Goal: Task Accomplishment & Management: Manage account settings

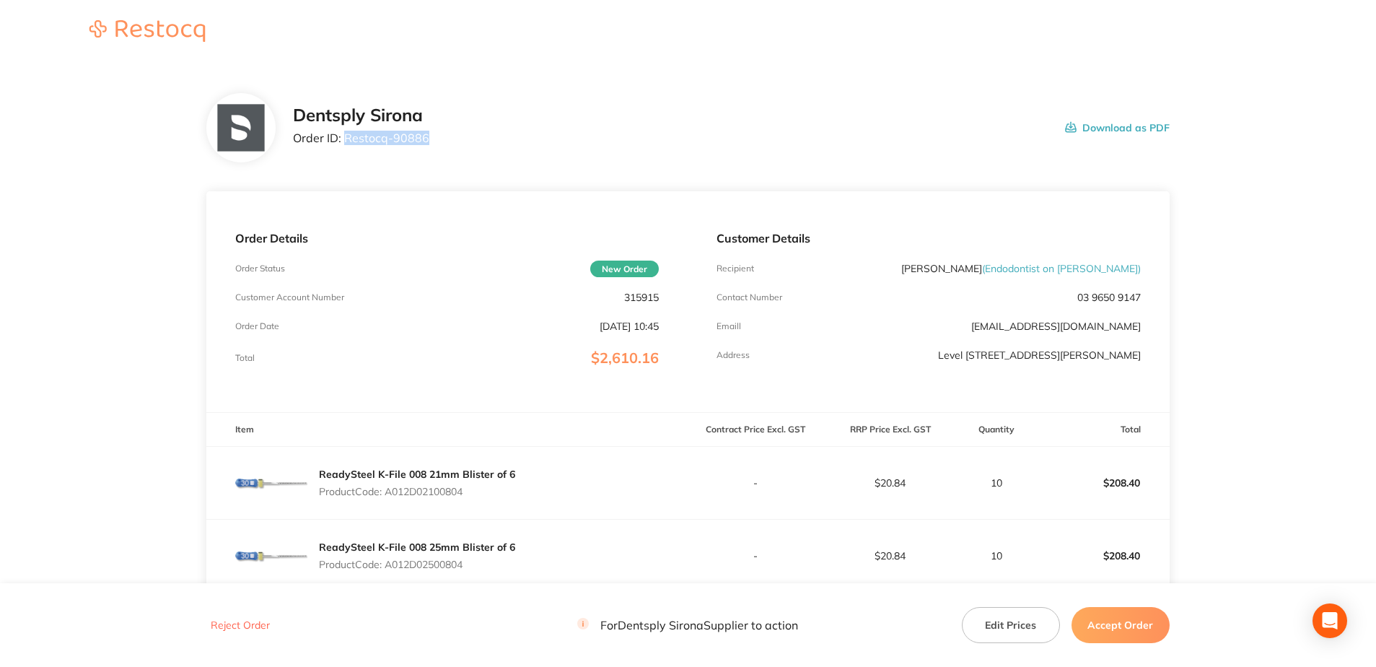
drag, startPoint x: 424, startPoint y: 138, endPoint x: 344, endPoint y: 142, distance: 80.2
click at [344, 142] on p "Order ID: Restocq- 90886" at bounding box center [361, 137] width 136 height 13
copy p "Restocq- 90886"
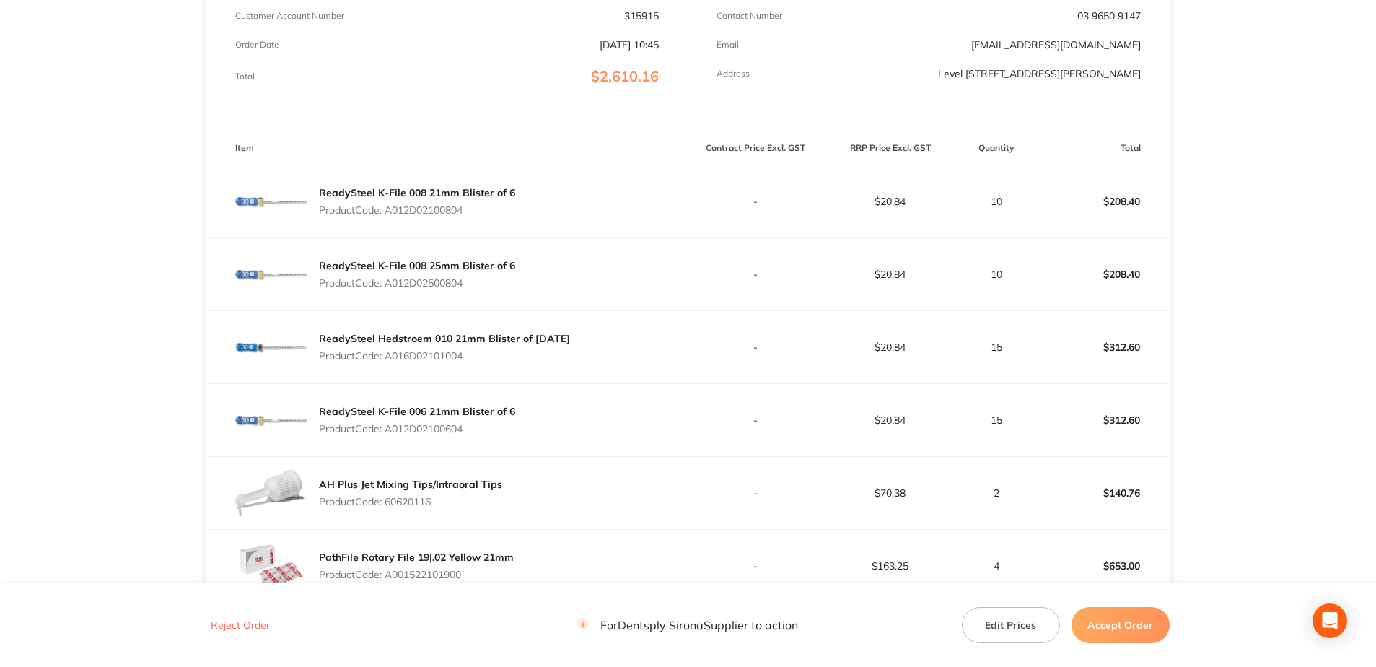
scroll to position [361, 0]
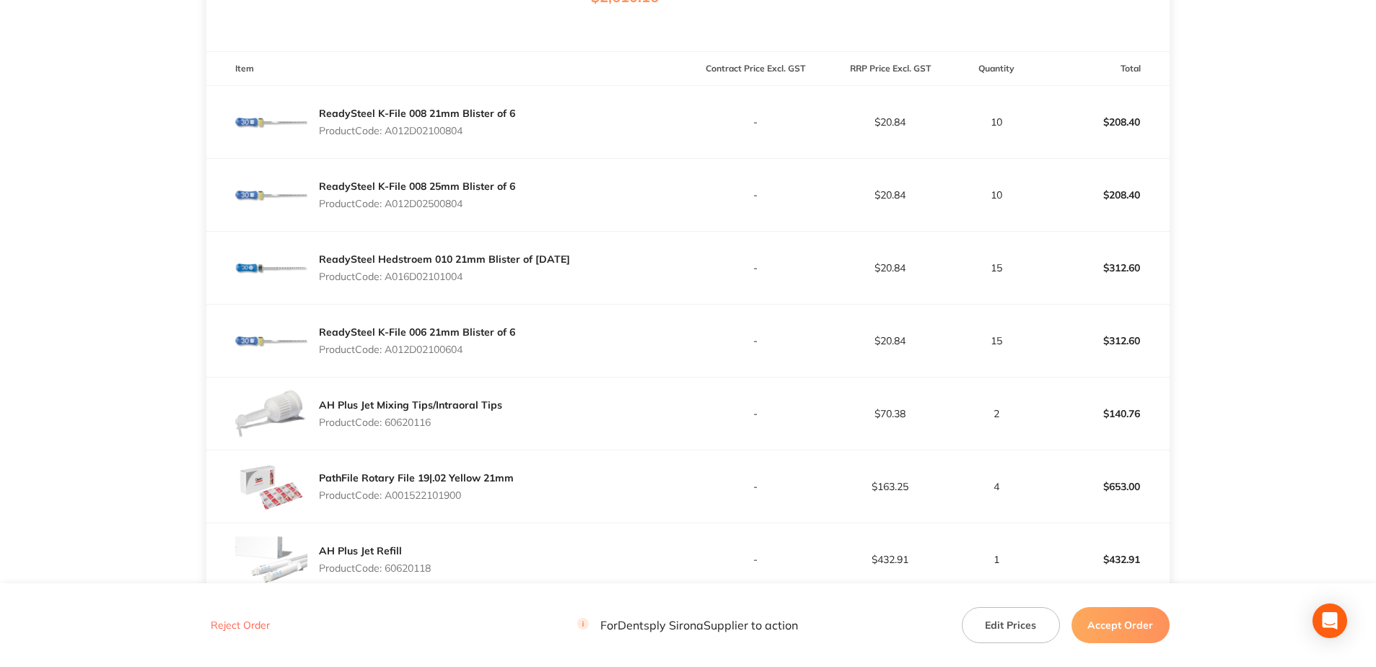
drag, startPoint x: 465, startPoint y: 133, endPoint x: 390, endPoint y: 133, distance: 75.0
click at [390, 133] on p "Product Code: A012D02100804" at bounding box center [417, 131] width 196 height 12
copy p "A012D02100804"
drag, startPoint x: 473, startPoint y: 197, endPoint x: 390, endPoint y: 209, distance: 84.6
click at [390, 209] on p "Product Code: A012D02500804" at bounding box center [417, 204] width 196 height 12
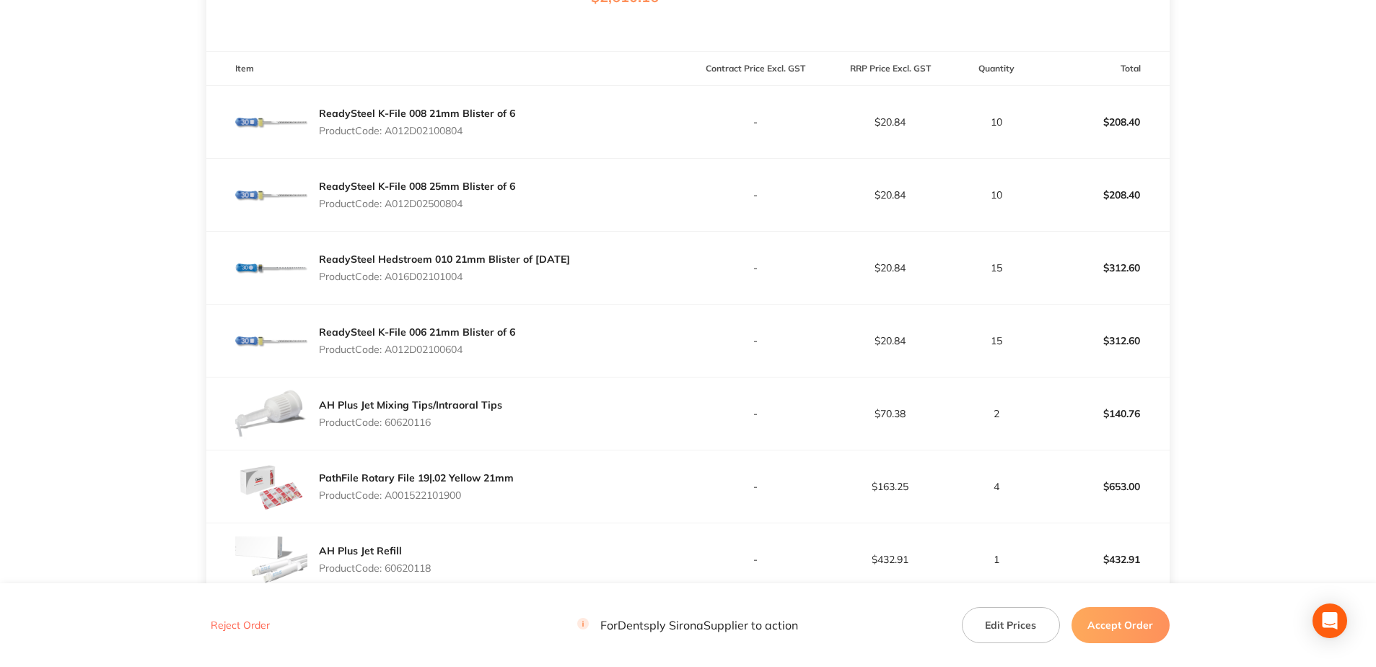
copy p "A012D02500804"
drag, startPoint x: 479, startPoint y: 277, endPoint x: 390, endPoint y: 283, distance: 89.7
click at [390, 283] on div "ReadySteel Hedstroem 010 21mm Blister of [DATE] Product Code: A016D02101004" at bounding box center [444, 267] width 251 height 40
copy p "A016D02101004"
drag, startPoint x: 470, startPoint y: 351, endPoint x: 387, endPoint y: 357, distance: 83.9
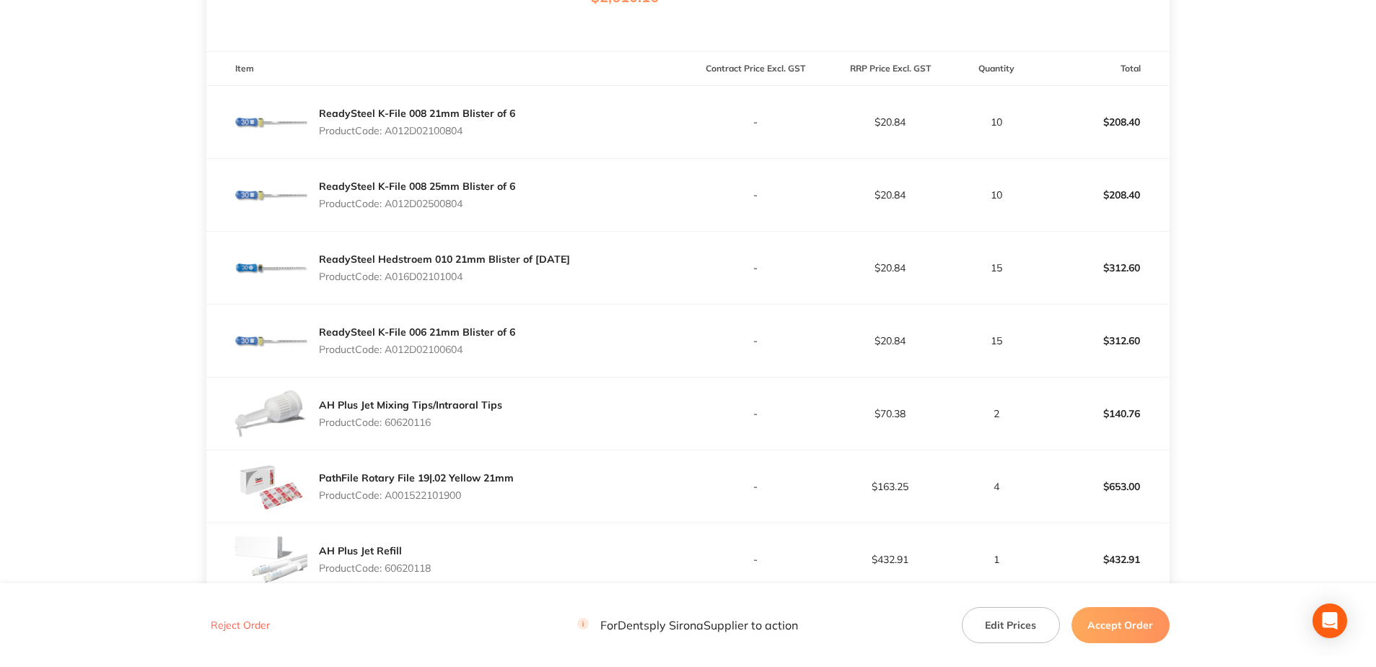
click at [387, 357] on div "ReadySteel K-File 006 21mm Blister of 6 Product Code: A012D02100604" at bounding box center [417, 340] width 196 height 40
copy p "A012D02100604"
drag, startPoint x: 416, startPoint y: 431, endPoint x: 387, endPoint y: 431, distance: 28.1
click at [387, 431] on div "AH Plus Jet Mixing Tips/Intraoral Tips Product Code: 60620116" at bounding box center [410, 413] width 183 height 40
copy p "60620116"
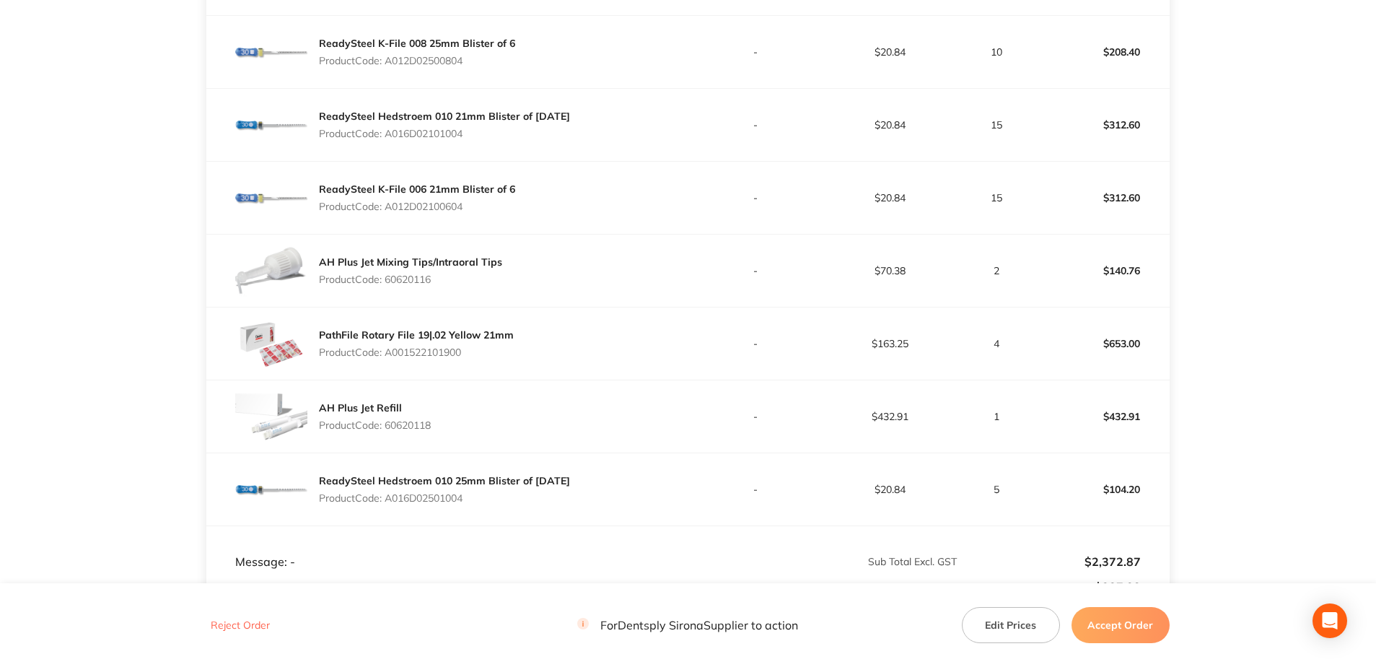
scroll to position [505, 0]
drag, startPoint x: 470, startPoint y: 359, endPoint x: 389, endPoint y: 363, distance: 80.9
click at [389, 363] on div "PathFile Rotary File 19|.02 Yellow 21mm Product Code: A001522101900" at bounding box center [446, 342] width 481 height 72
copy p "A001522101900"
drag, startPoint x: 442, startPoint y: 429, endPoint x: 387, endPoint y: 425, distance: 55.0
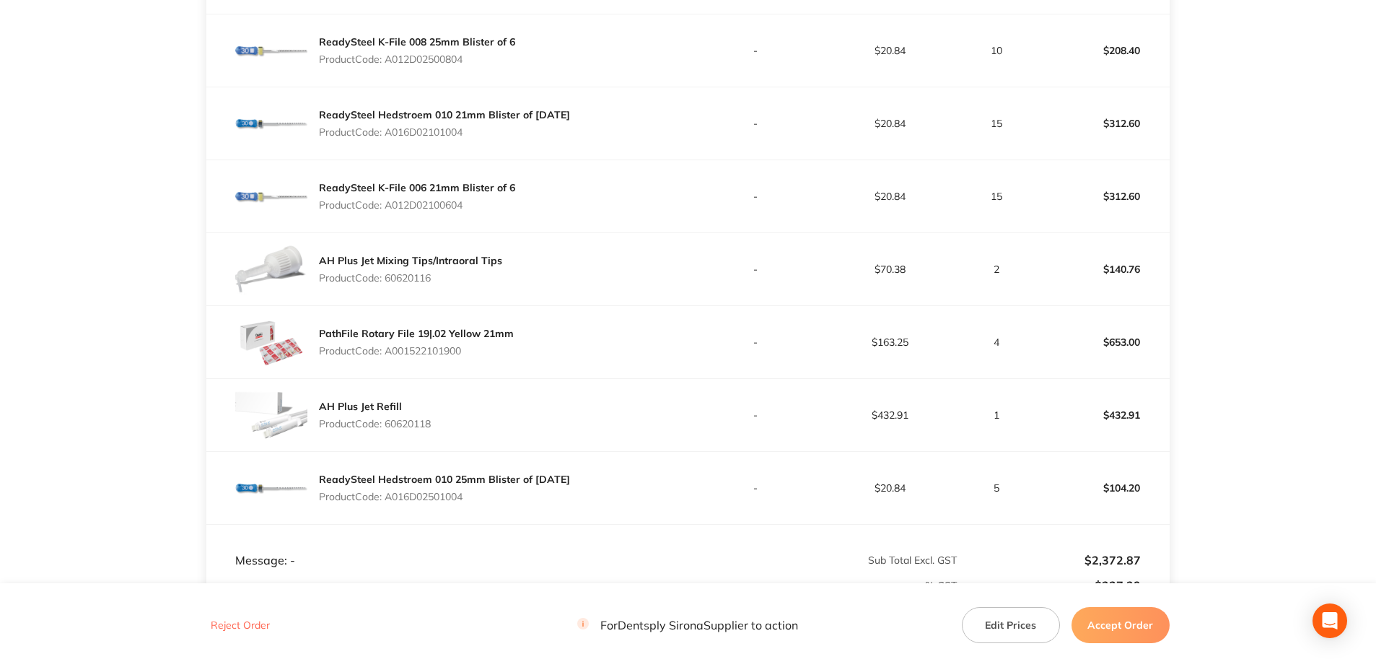
click at [387, 425] on div "AH Plus Jet Refill Product Code: 60620118" at bounding box center [446, 415] width 481 height 72
copy p "60620118"
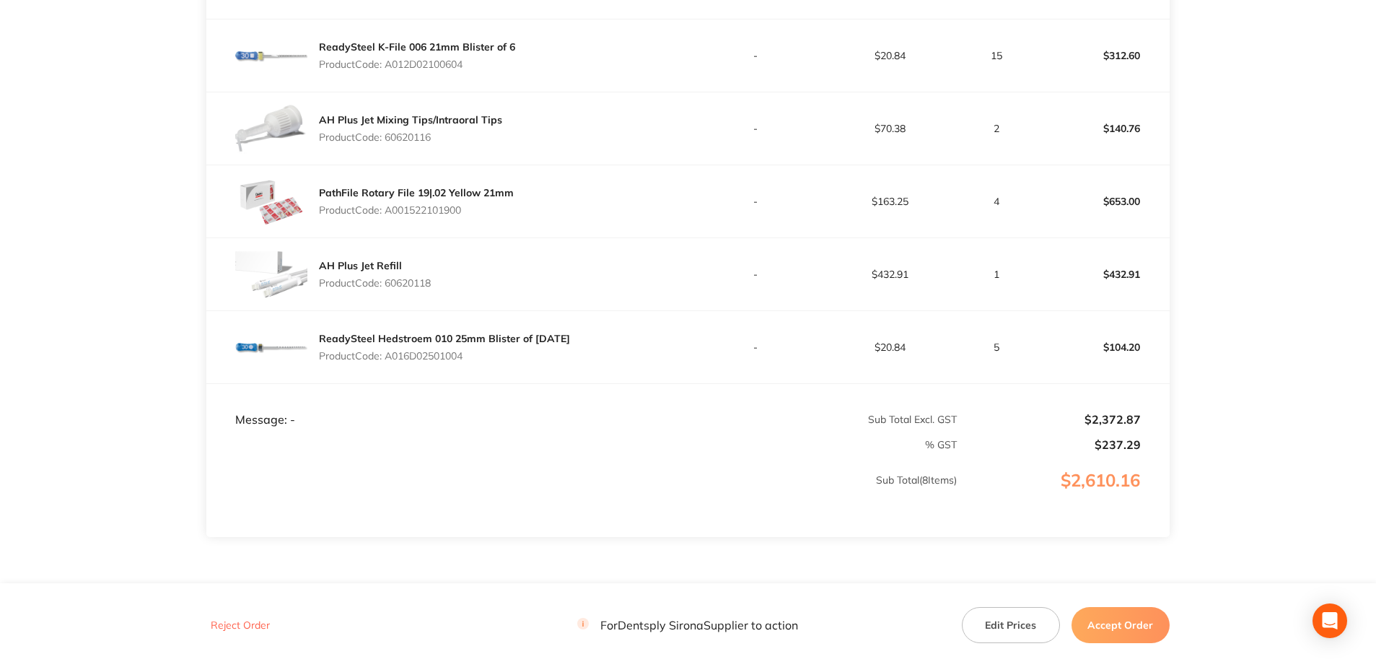
scroll to position [649, 0]
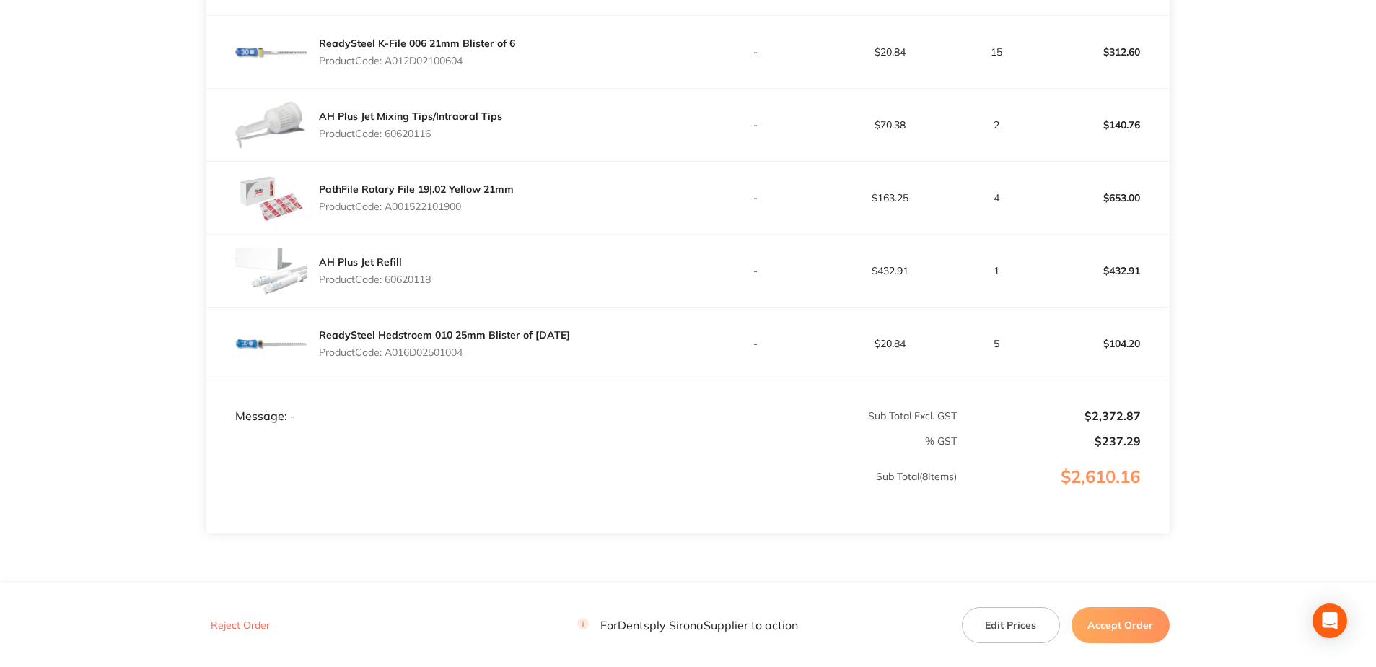
drag, startPoint x: 447, startPoint y: 352, endPoint x: 387, endPoint y: 356, distance: 59.3
click at [387, 356] on p "Product Code: A016D02501004" at bounding box center [444, 352] width 251 height 12
copy p "A016D02501004"
click at [677, 627] on button "Accept Order" at bounding box center [1120, 625] width 98 height 36
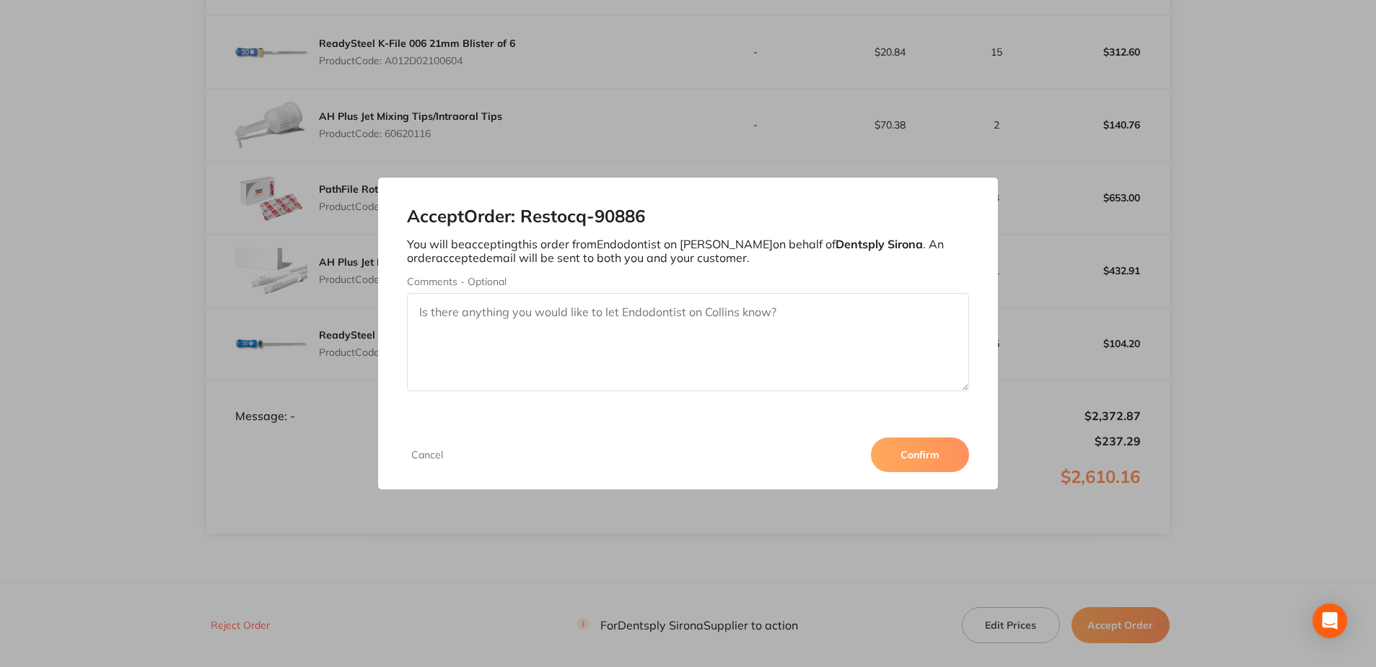
click at [677, 464] on button "Confirm" at bounding box center [920, 454] width 98 height 35
